Goal: Information Seeking & Learning: Find specific page/section

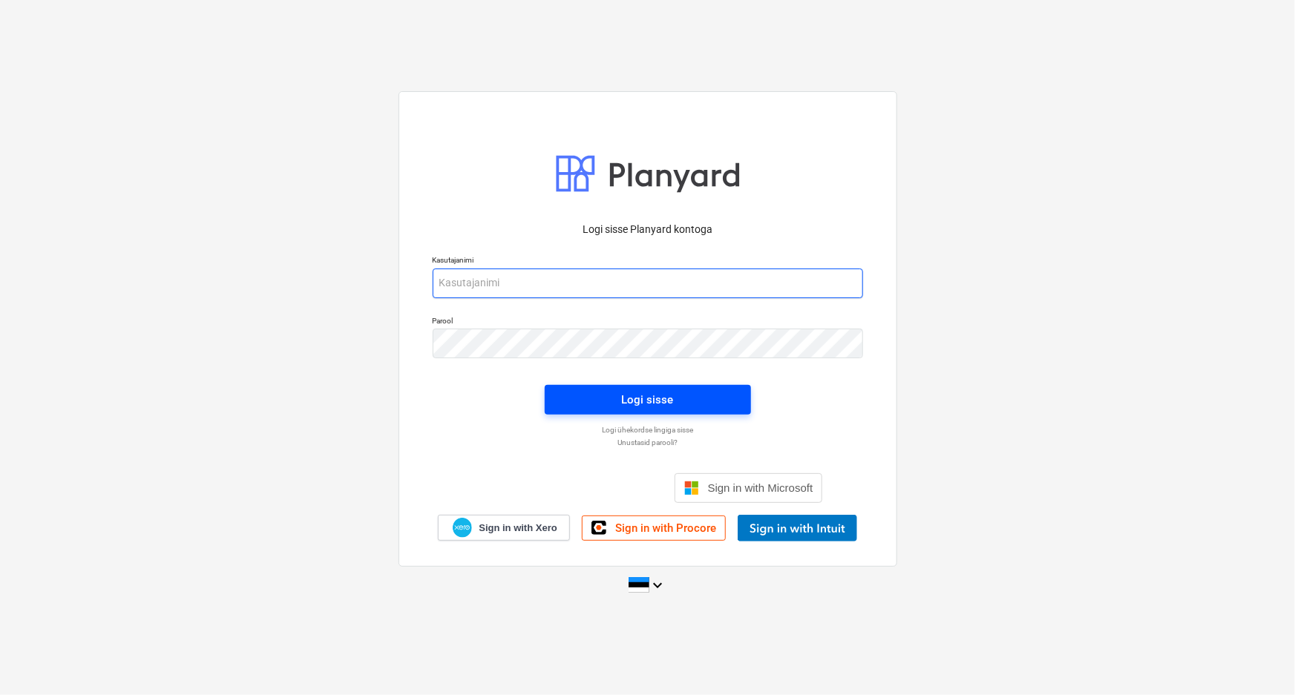
type input "[PERSON_NAME][EMAIL_ADDRESS][DOMAIN_NAME]"
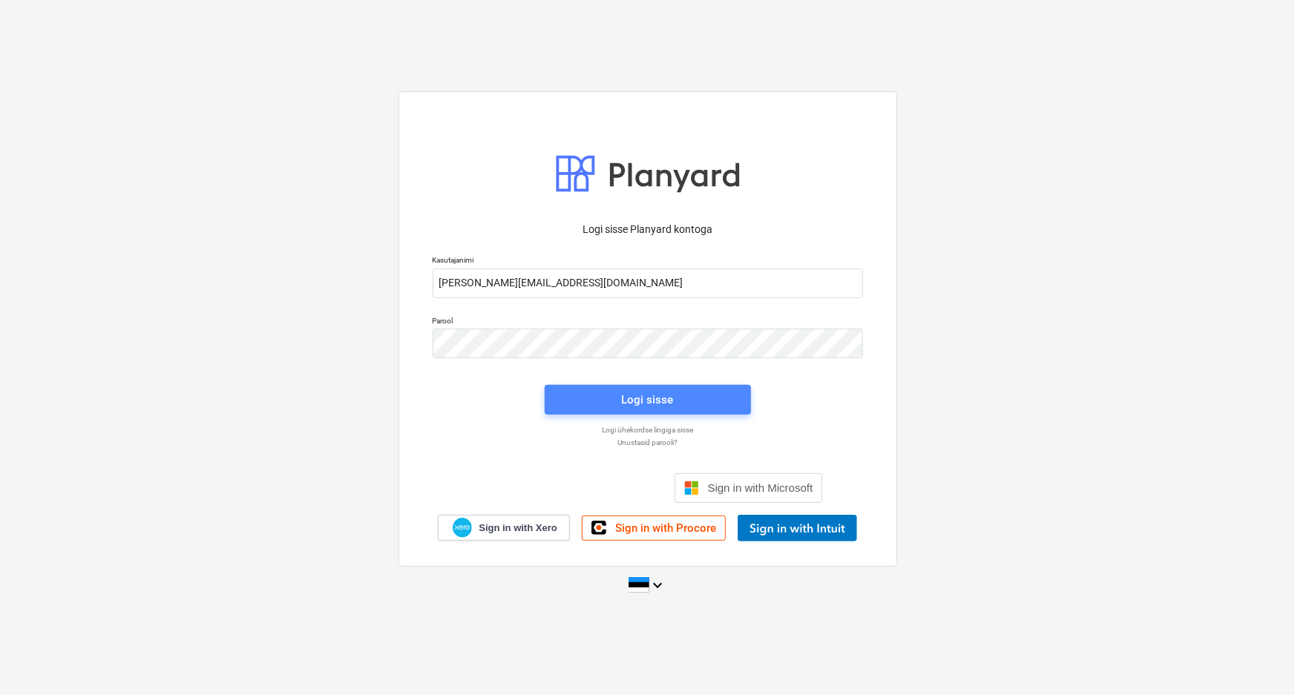
click at [646, 401] on div "Logi sisse" at bounding box center [648, 399] width 52 height 19
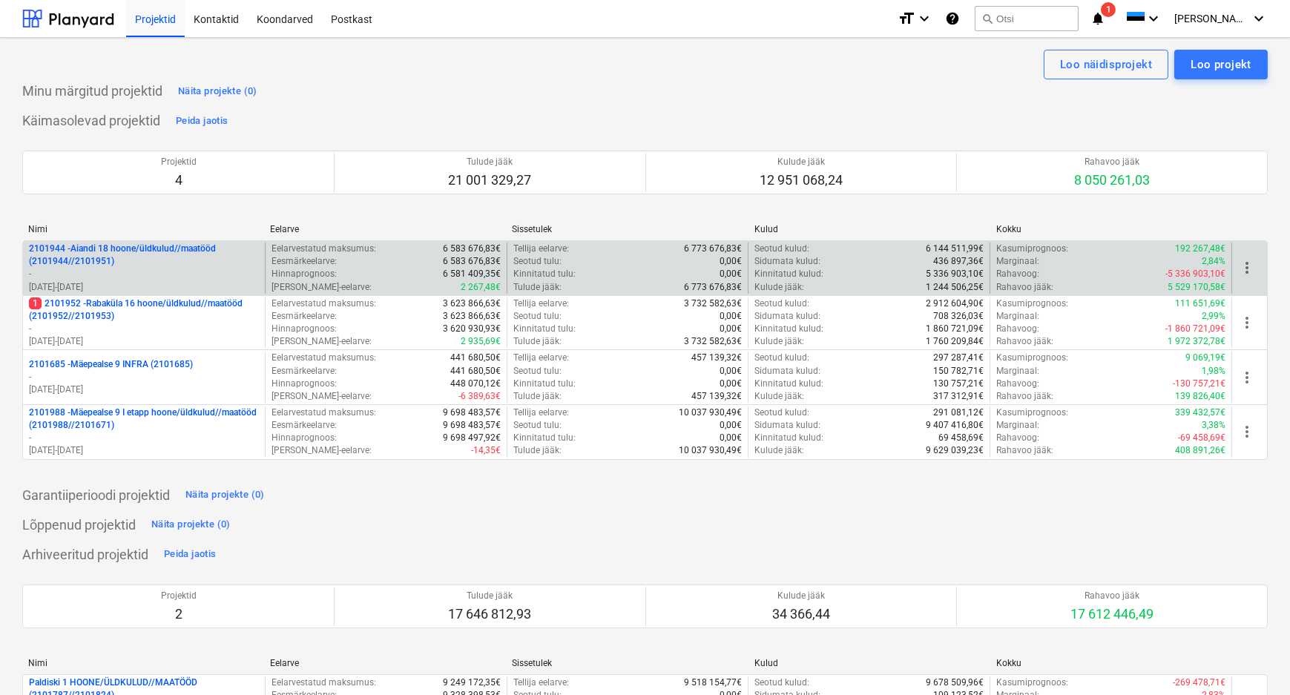
click at [105, 261] on p "2101944 - Aiandi 18 hoone/üldkulud//maatööd (2101944//2101951)" at bounding box center [144, 255] width 230 height 25
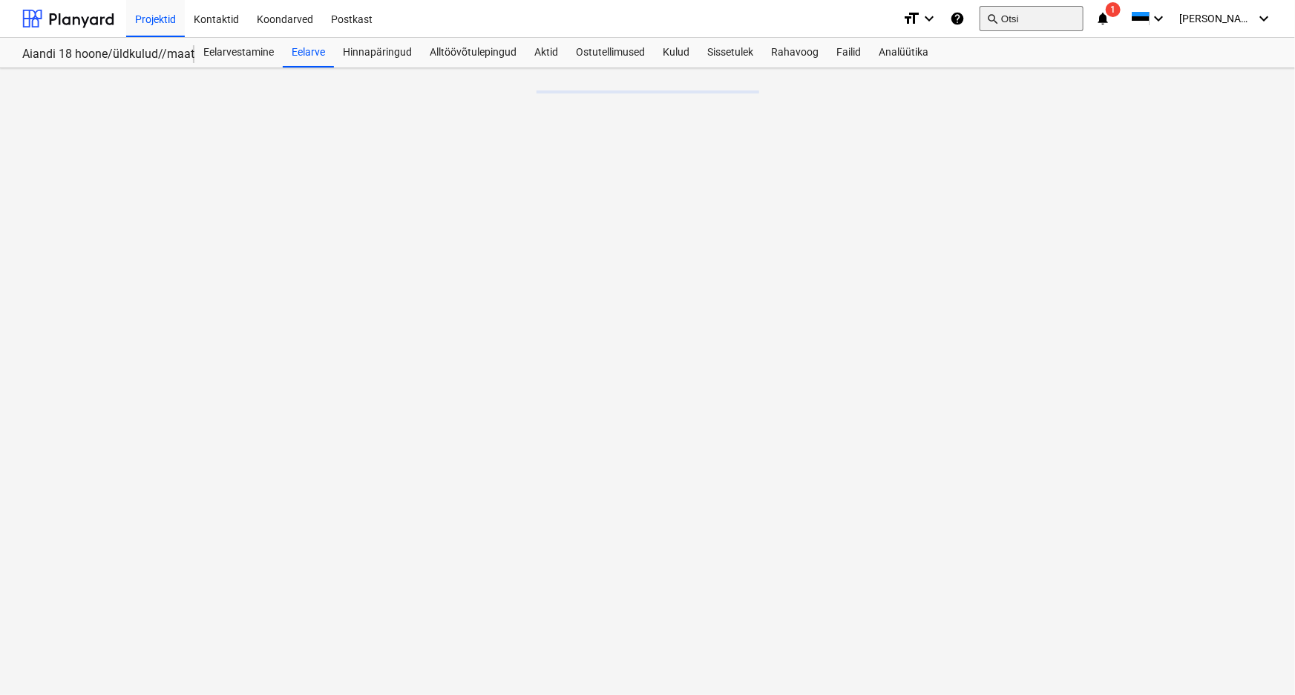
click at [1050, 16] on button "search Otsi" at bounding box center [1031, 18] width 104 height 25
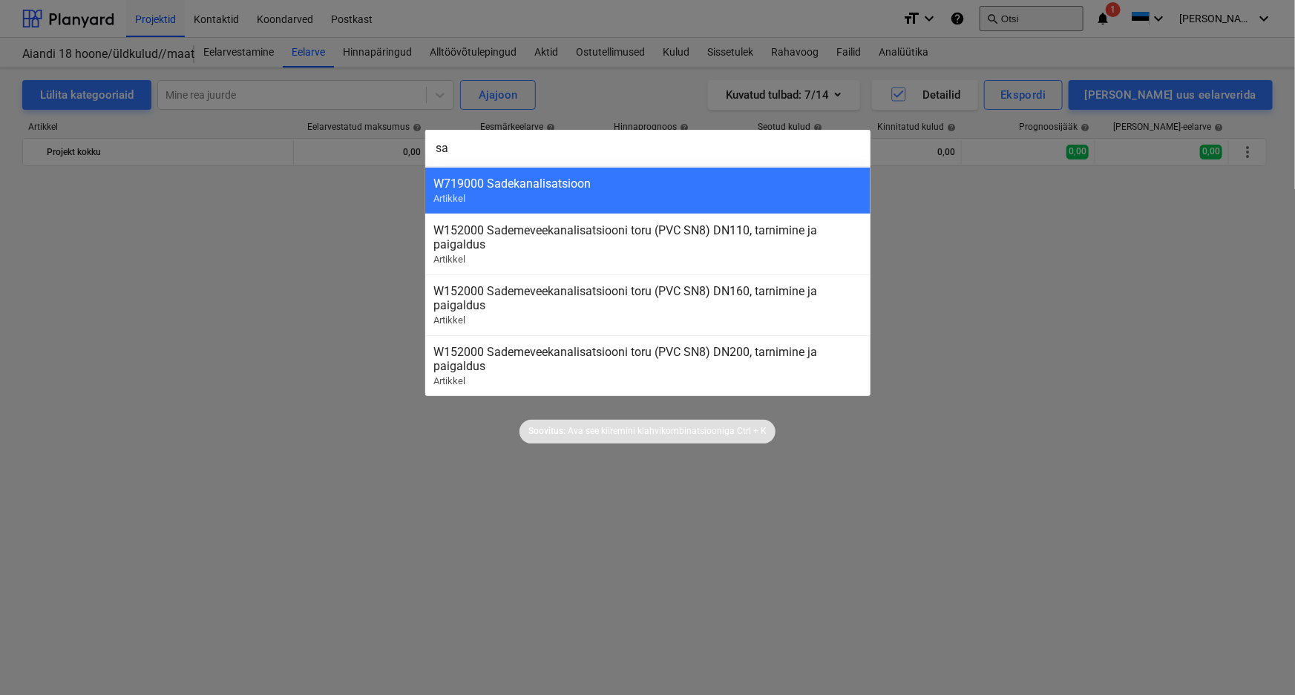
scroll to position [1772, 0]
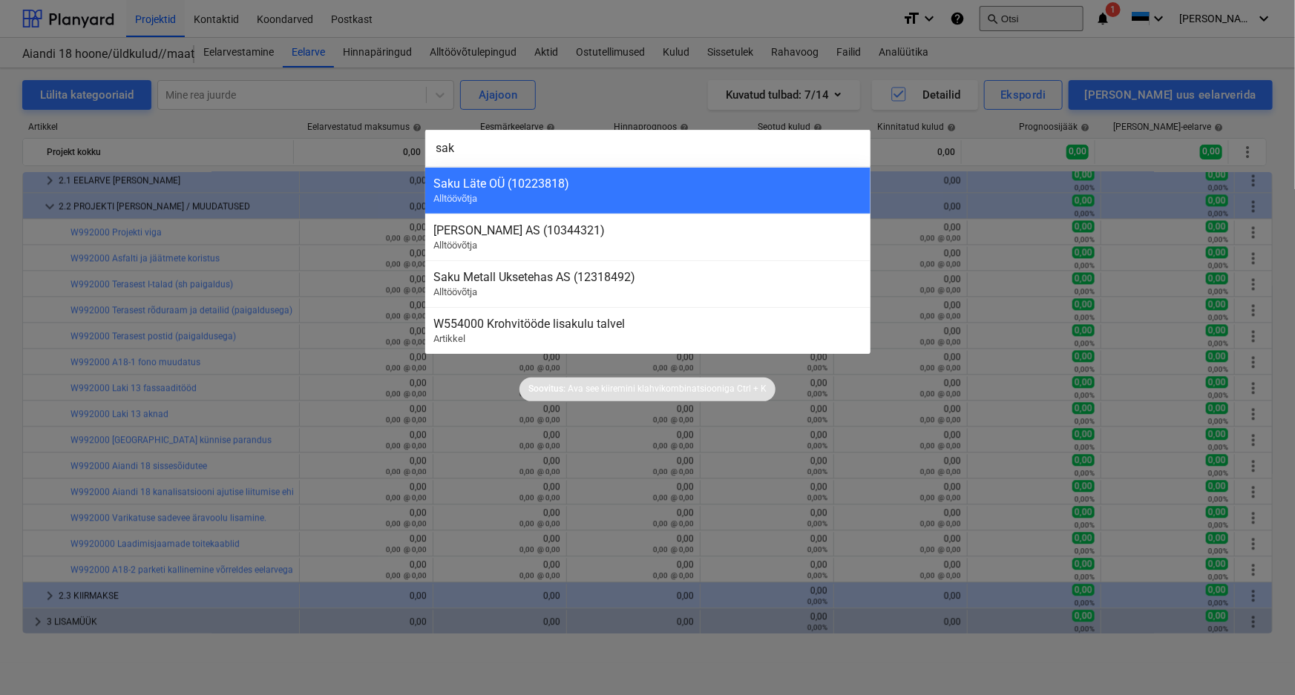
type input "saku"
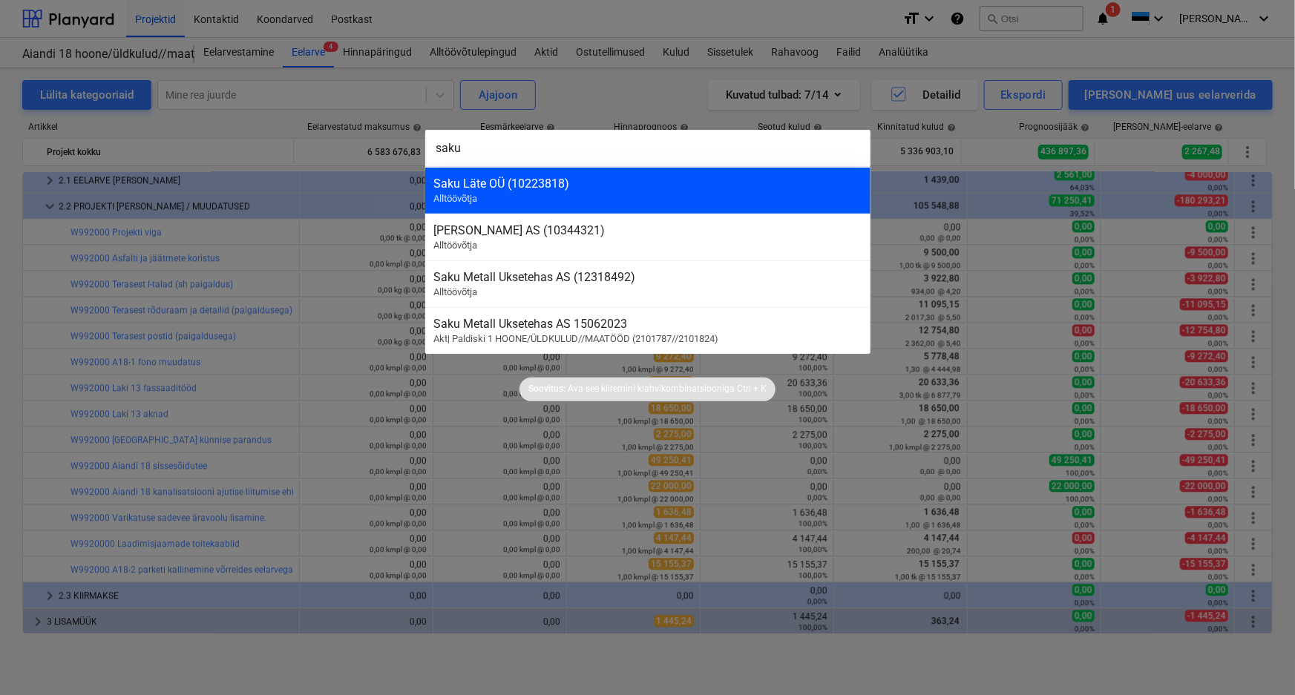
type input "saku"
click at [478, 190] on div "[PERSON_NAME] (10223818) Alltöövõtja" at bounding box center [647, 190] width 445 height 47
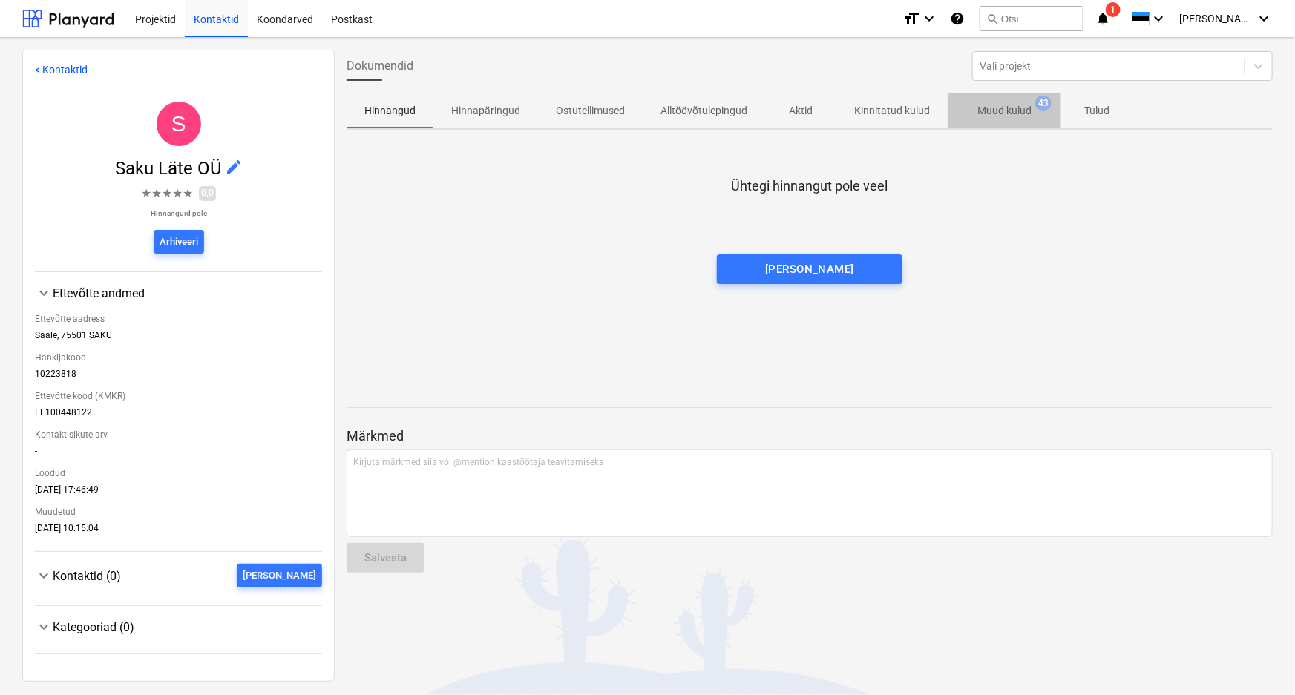
click at [1005, 105] on p "Muud kulud" at bounding box center [1004, 111] width 54 height 16
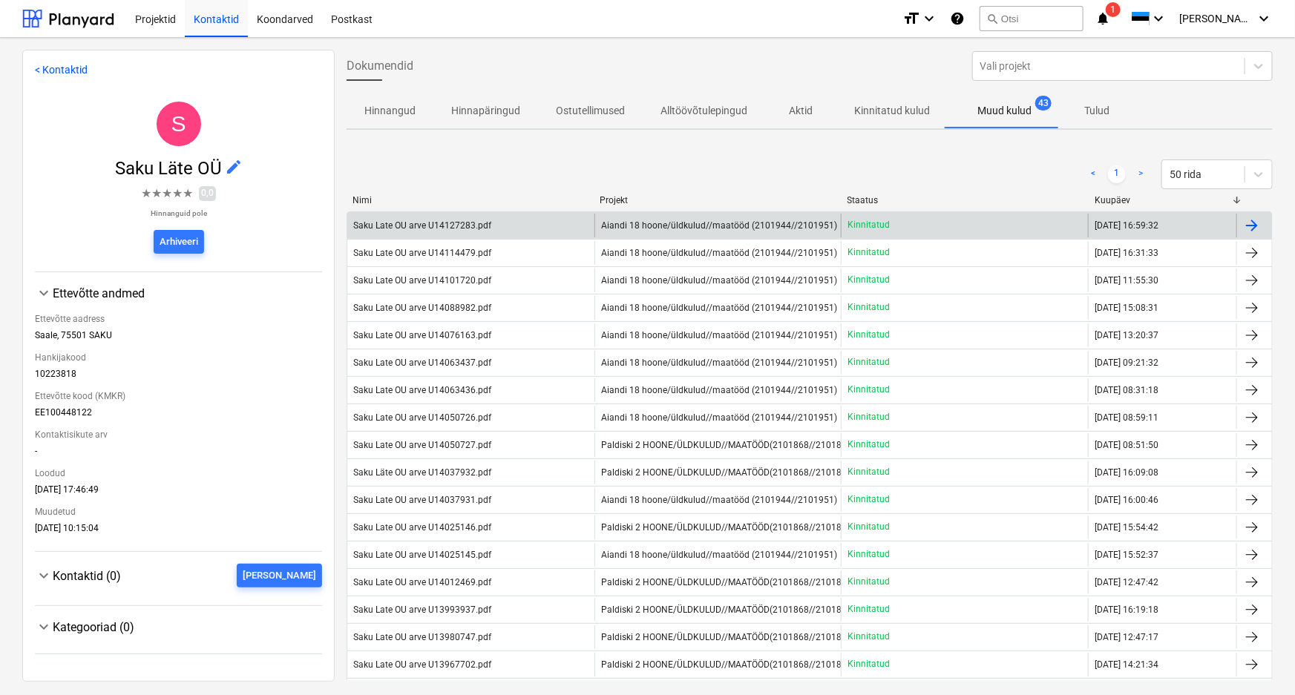
click at [427, 226] on div "Saku Late OU arve U14127283.pdf" at bounding box center [422, 225] width 138 height 10
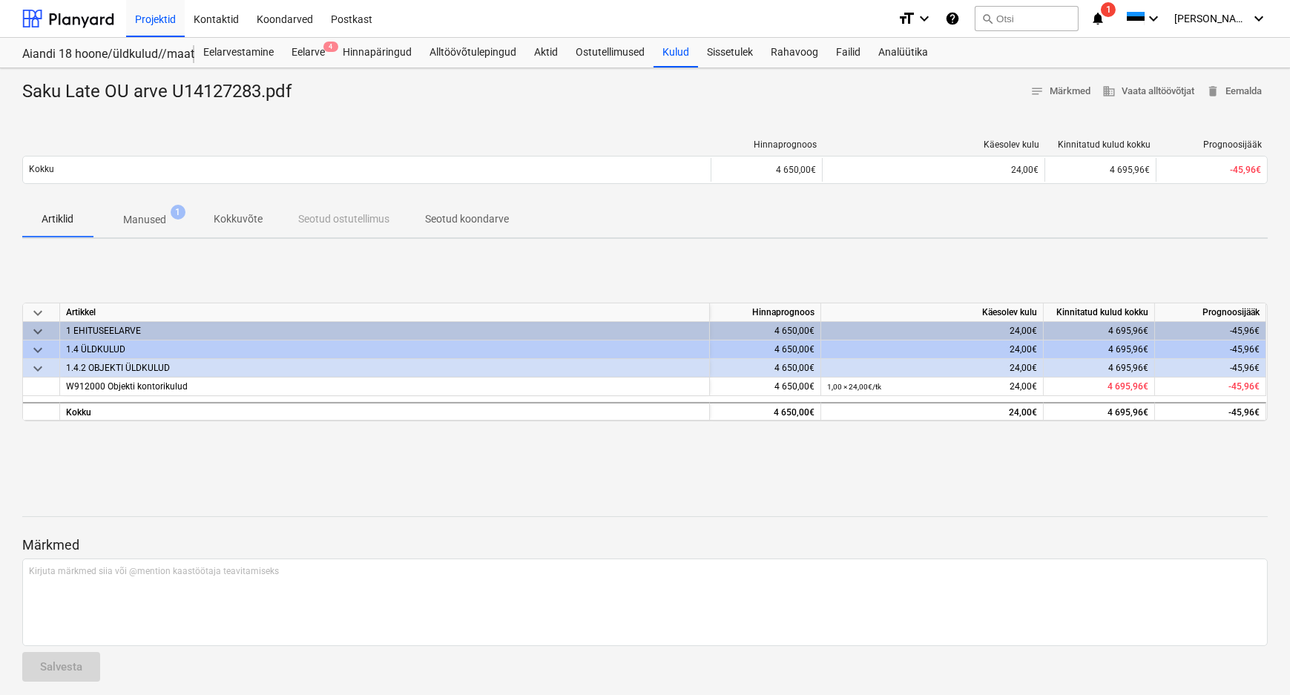
click at [150, 213] on p "Manused" at bounding box center [144, 220] width 43 height 16
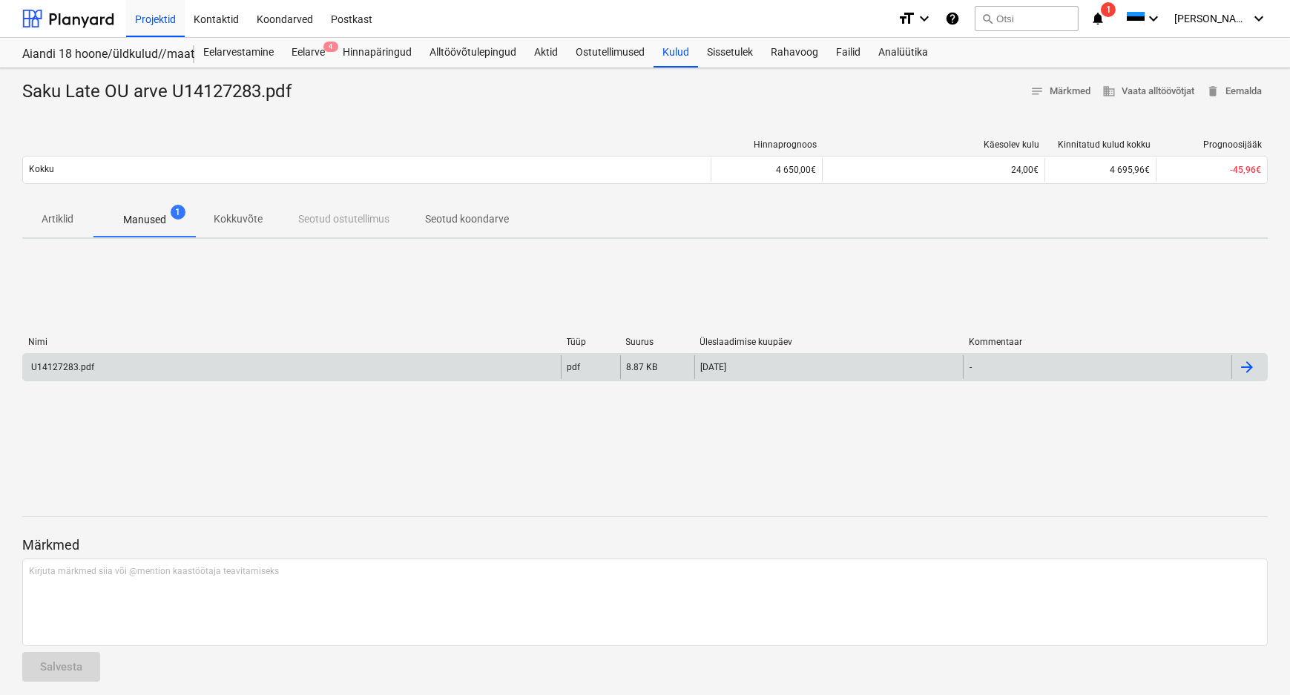
click at [68, 366] on div "U14127283.pdf" at bounding box center [61, 367] width 65 height 10
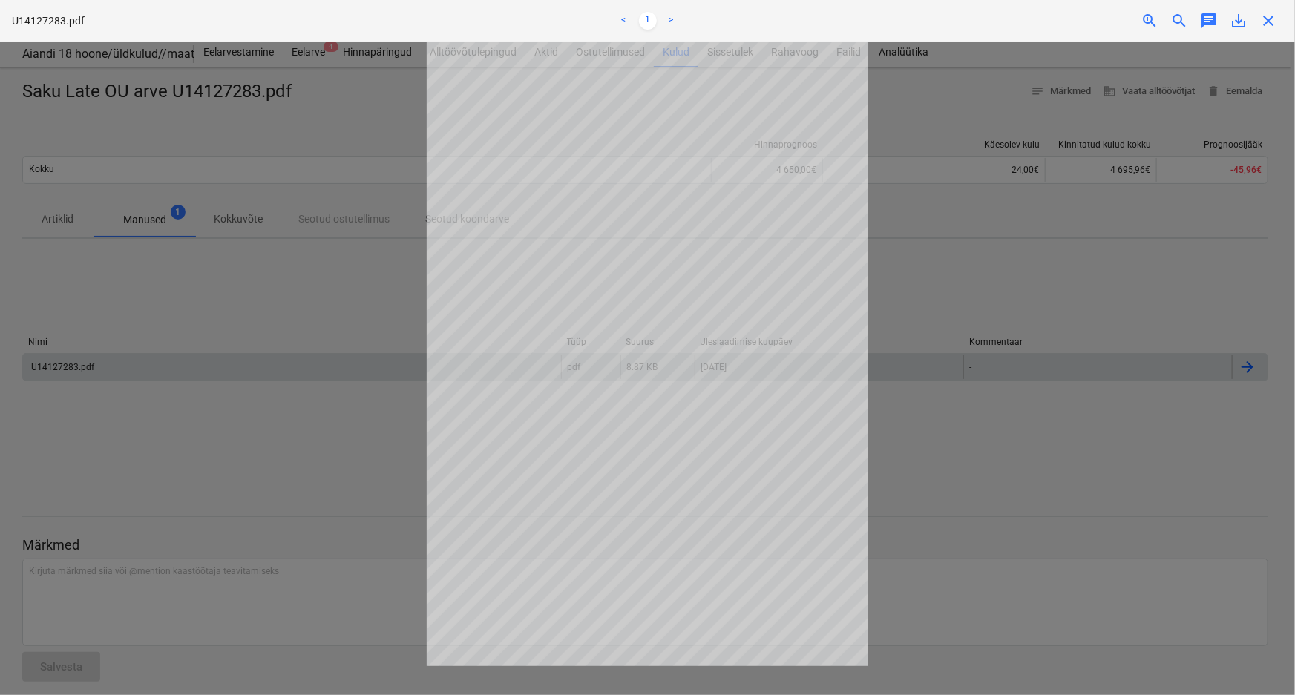
click at [370, 312] on div at bounding box center [647, 369] width 1295 height 654
click at [1261, 22] on span "close" at bounding box center [1268, 21] width 18 height 18
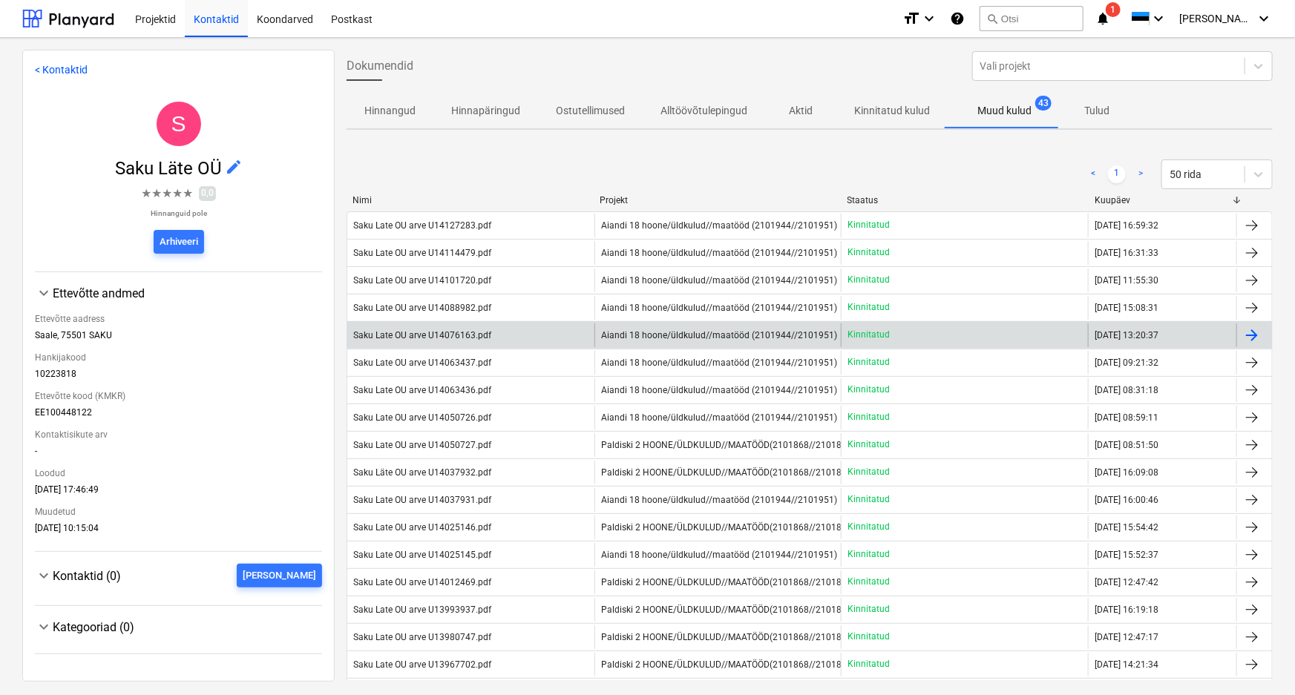
click at [451, 341] on div "Saku Late OU arve U14076163.pdf" at bounding box center [470, 335] width 247 height 24
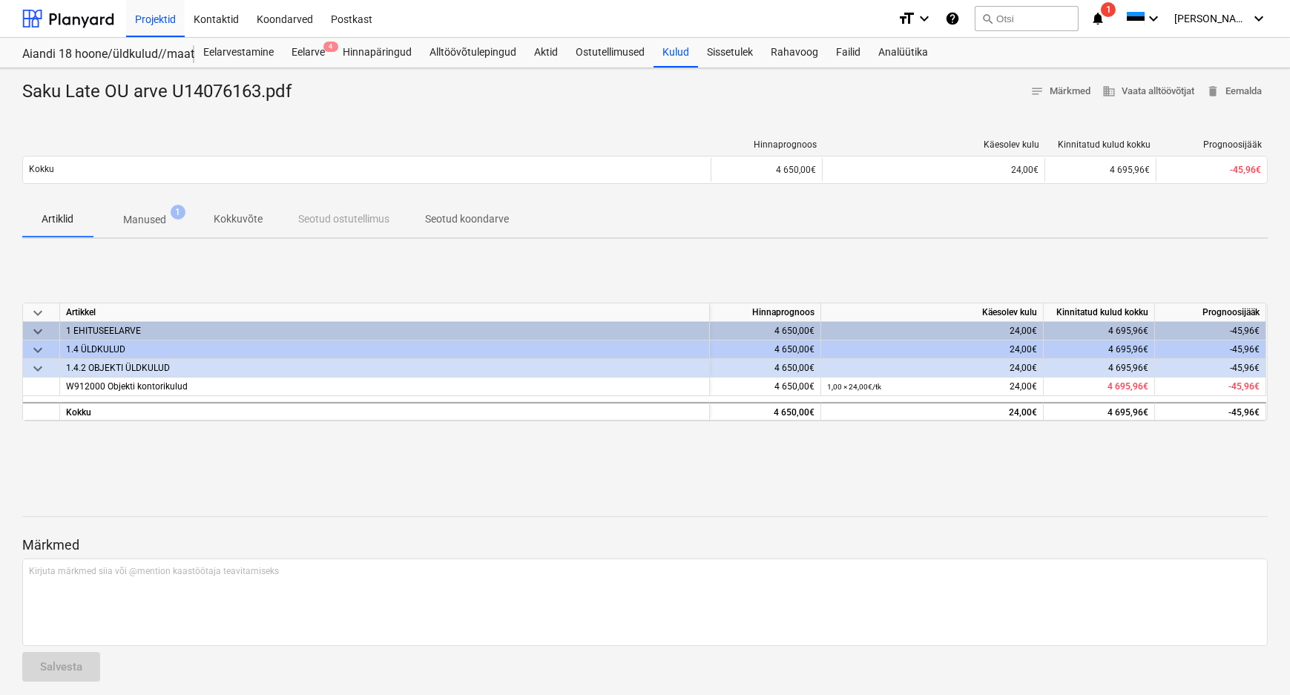
click at [141, 217] on p "Manused" at bounding box center [144, 220] width 43 height 16
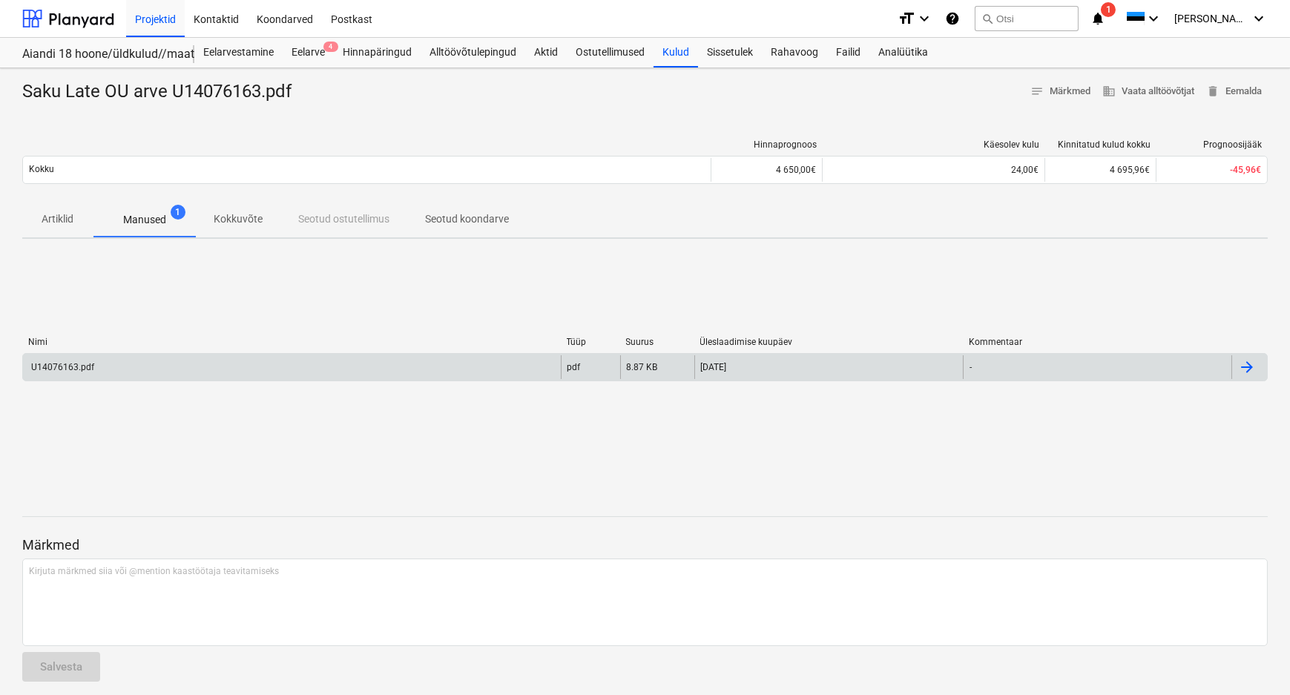
click at [65, 366] on div "U14076163.pdf" at bounding box center [61, 367] width 65 height 10
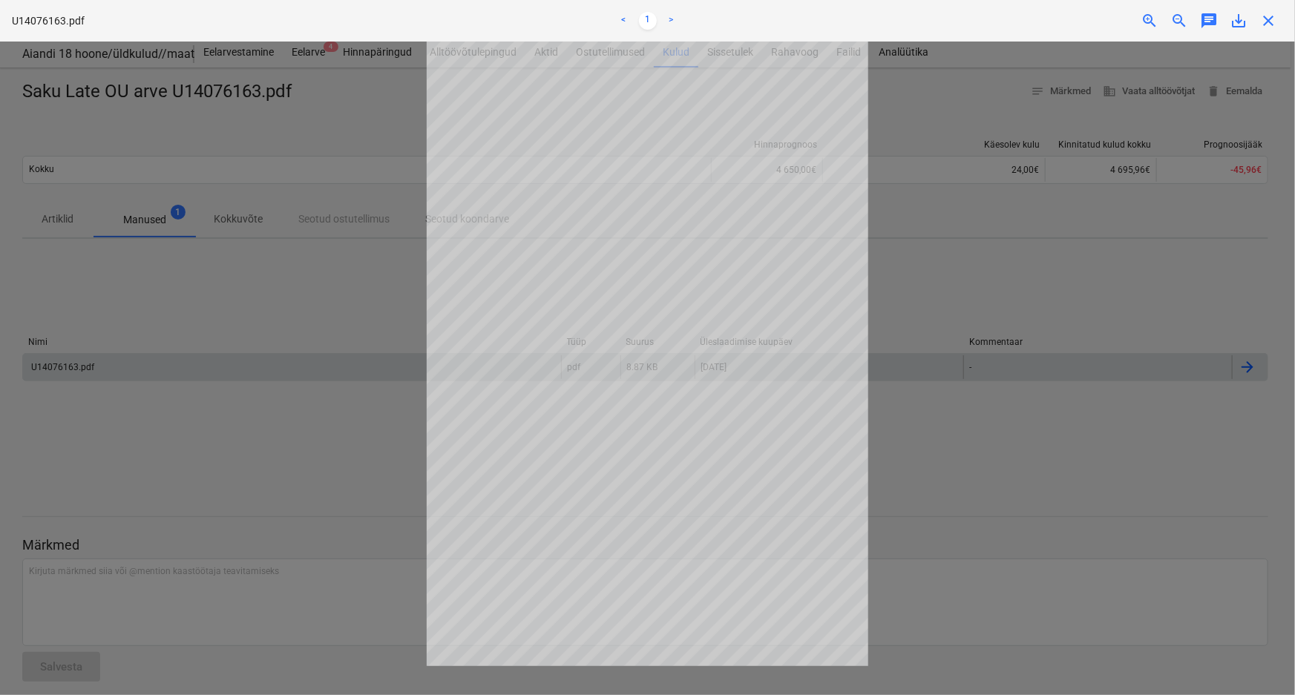
click at [1269, 19] on span "close" at bounding box center [1268, 21] width 18 height 18
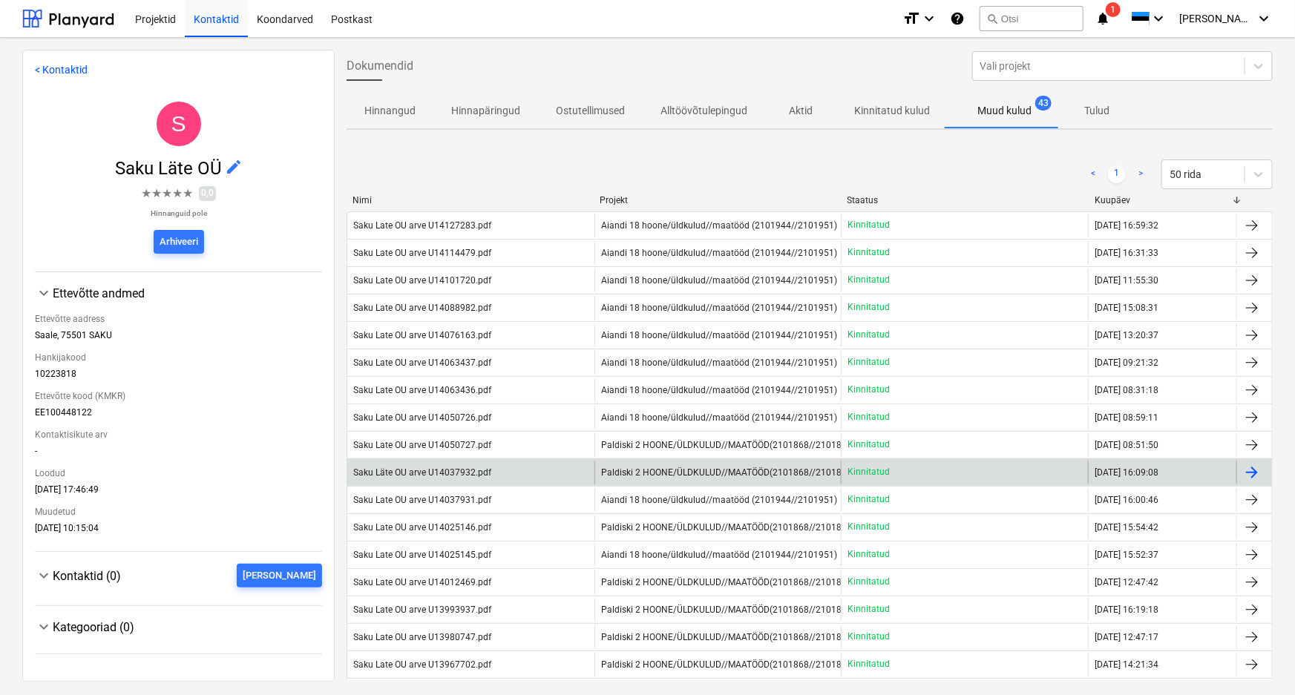
click at [438, 470] on div "Saku Läte OU arve U14037932.pdf" at bounding box center [422, 472] width 138 height 10
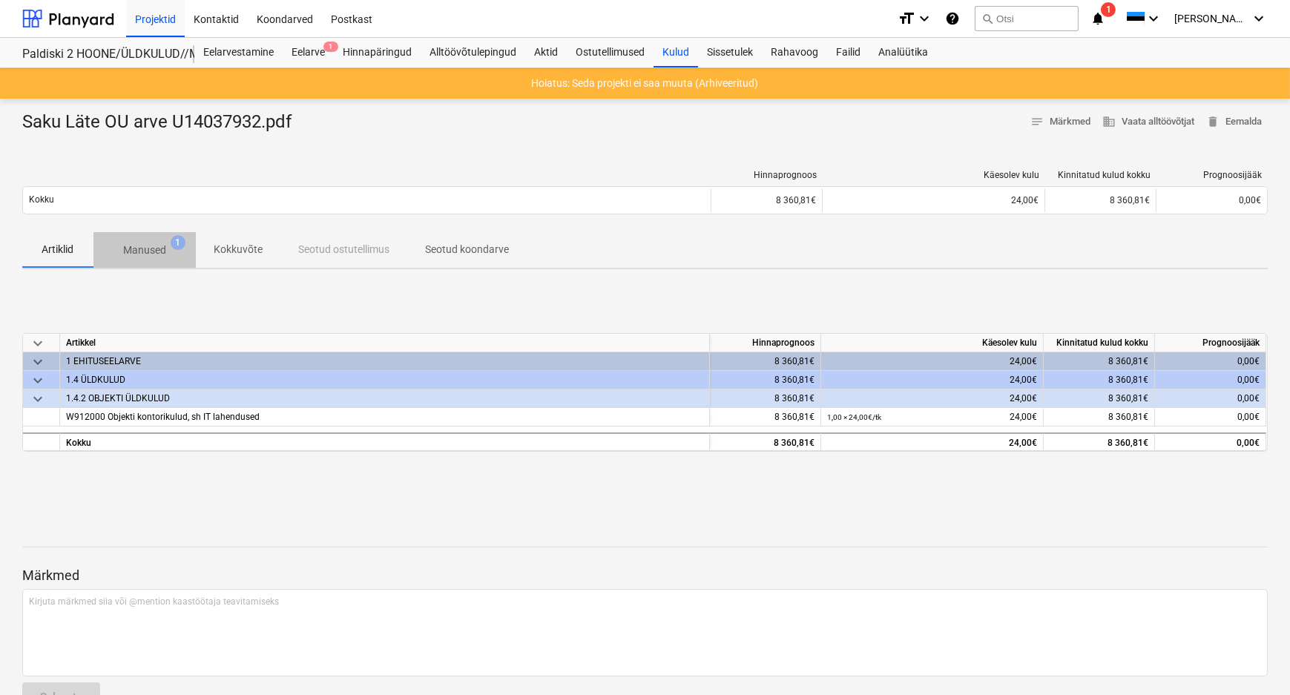
click at [138, 246] on p "Manused" at bounding box center [144, 251] width 43 height 16
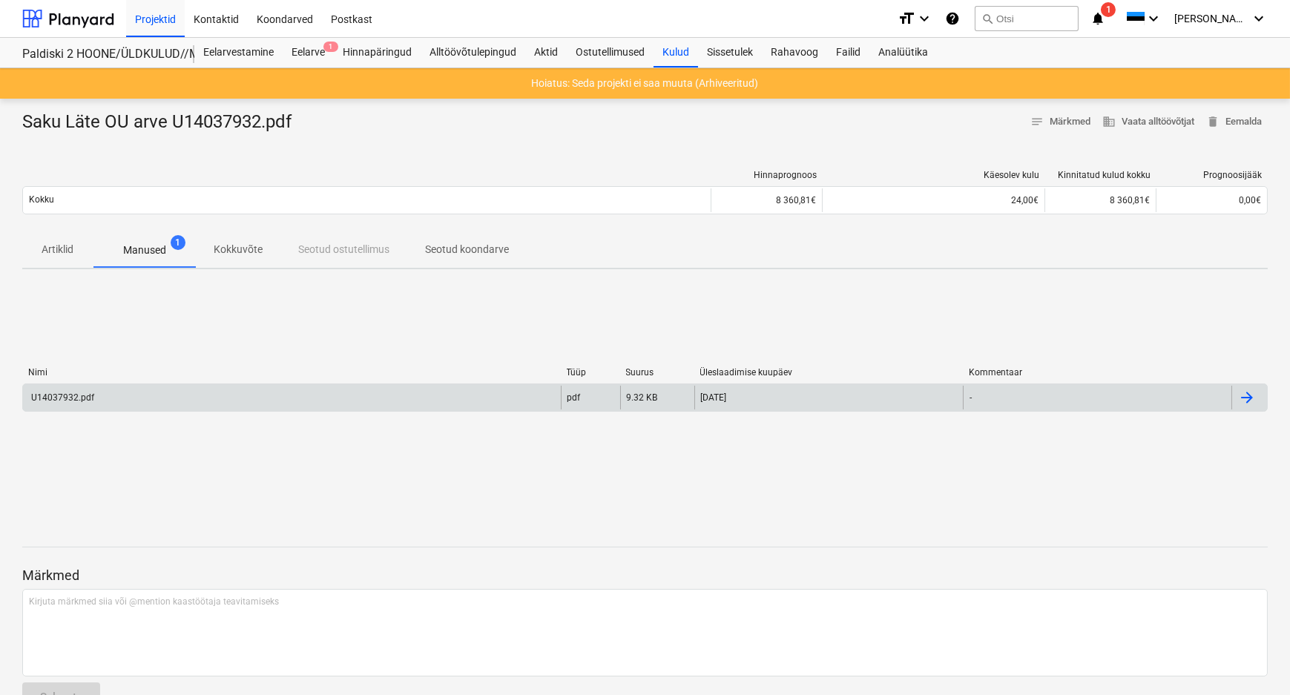
click at [70, 394] on div "U14037932.pdf" at bounding box center [61, 397] width 65 height 10
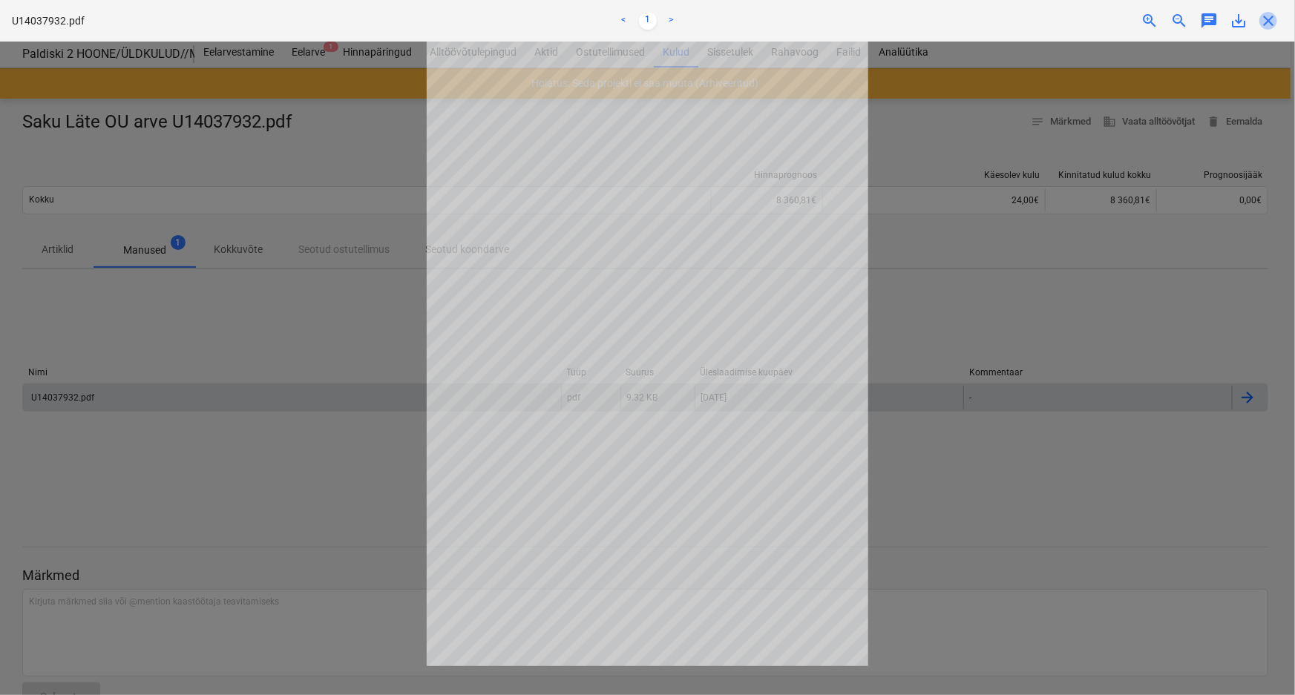
click at [1267, 19] on span "close" at bounding box center [1268, 21] width 18 height 18
